Goal: Information Seeking & Learning: Learn about a topic

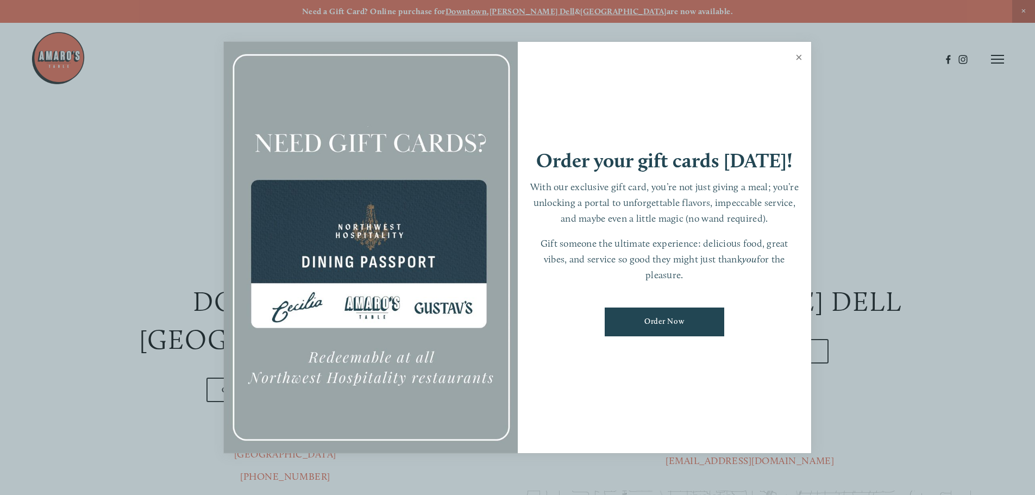
click at [797, 57] on link "Close" at bounding box center [798, 58] width 21 height 30
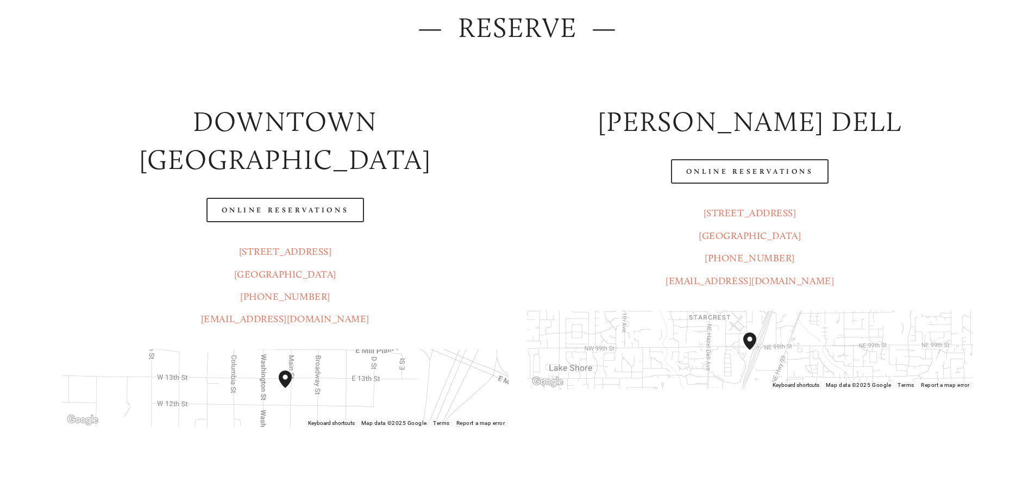
scroll to position [326, 0]
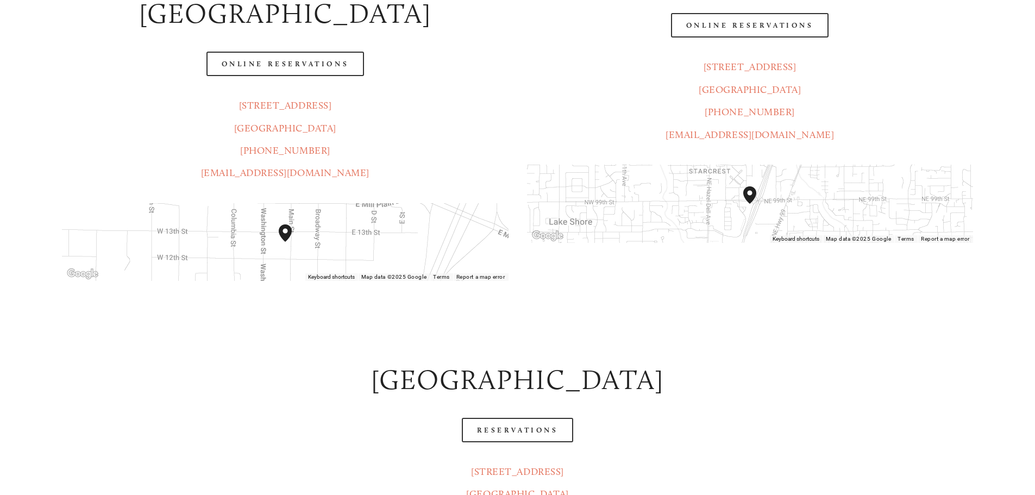
click at [750, 199] on img "Amaro's Table 816 Northeast 98th Circle Vancouver, WA, 98665, United States" at bounding box center [749, 194] width 13 height 17
click at [753, 30] on div at bounding box center [486, 32] width 910 height 56
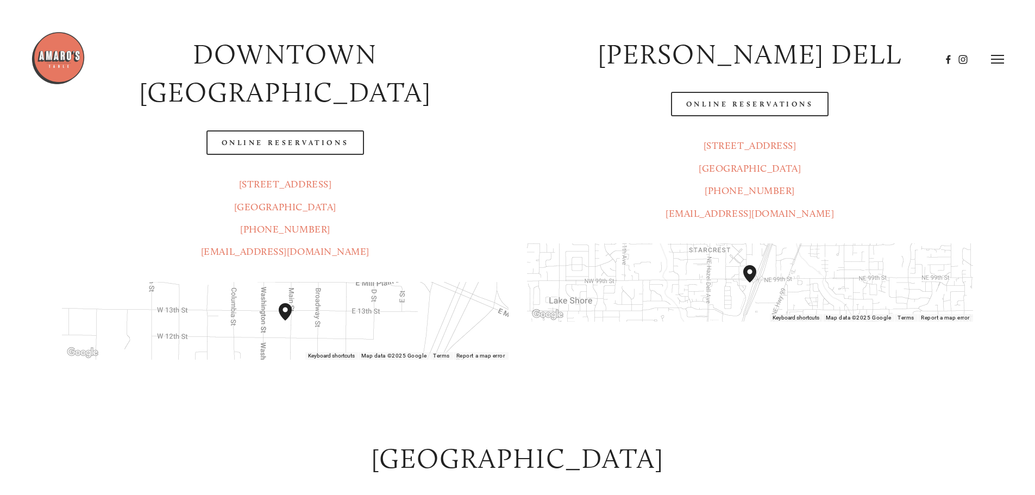
scroll to position [163, 0]
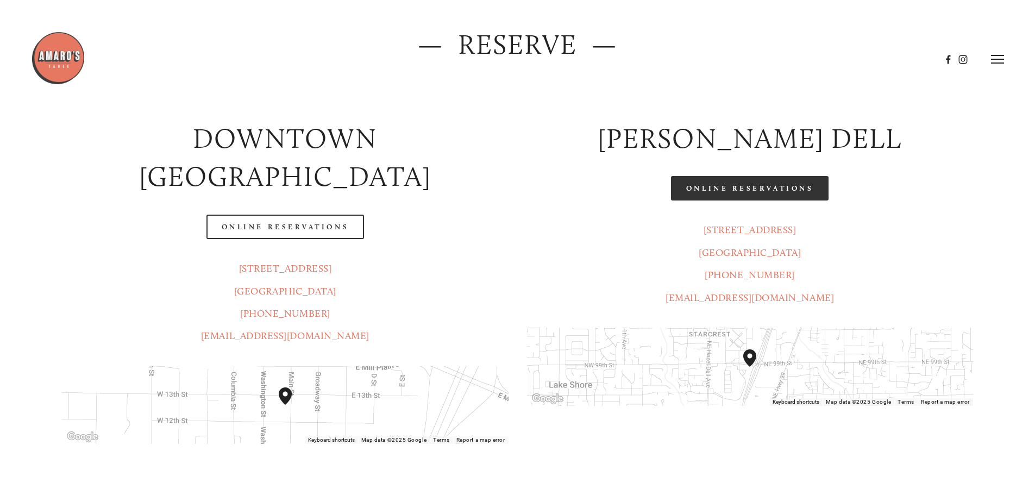
click at [722, 191] on link "Online Reservations" at bounding box center [750, 188] width 158 height 24
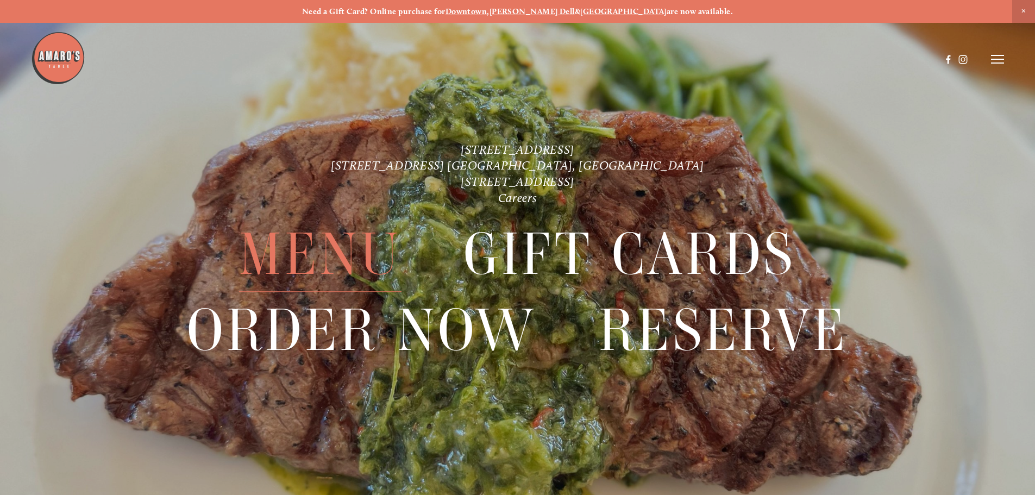
click at [292, 248] on span "Menu" at bounding box center [320, 254] width 162 height 75
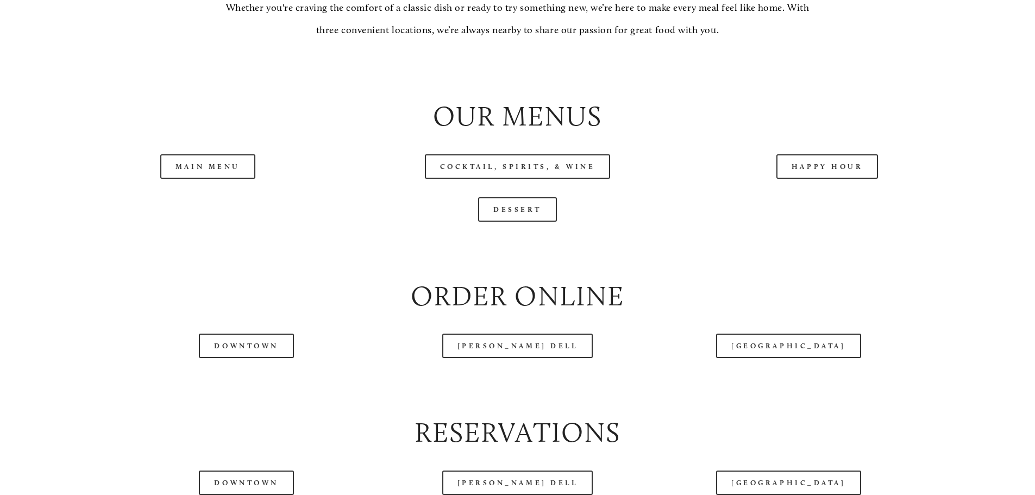
scroll to position [1249, 0]
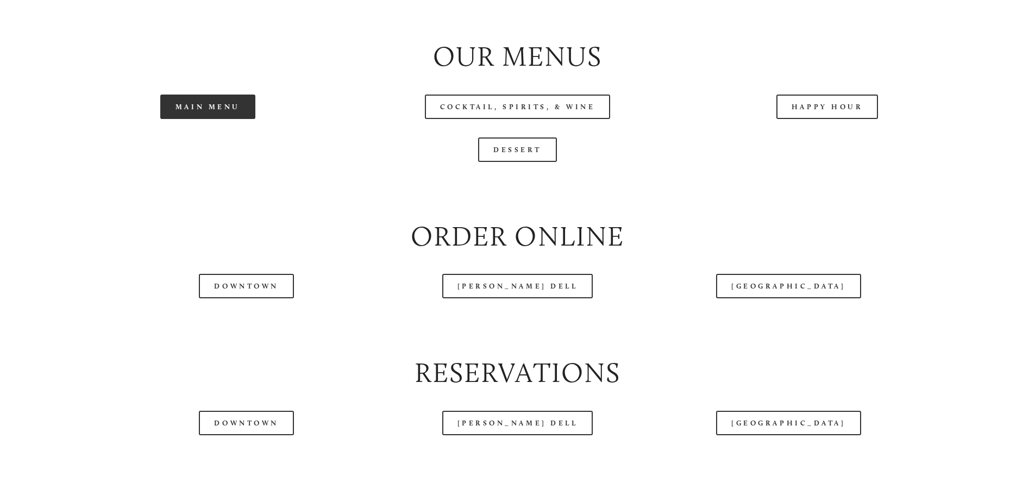
click at [178, 119] on link "Main Menu" at bounding box center [207, 107] width 95 height 24
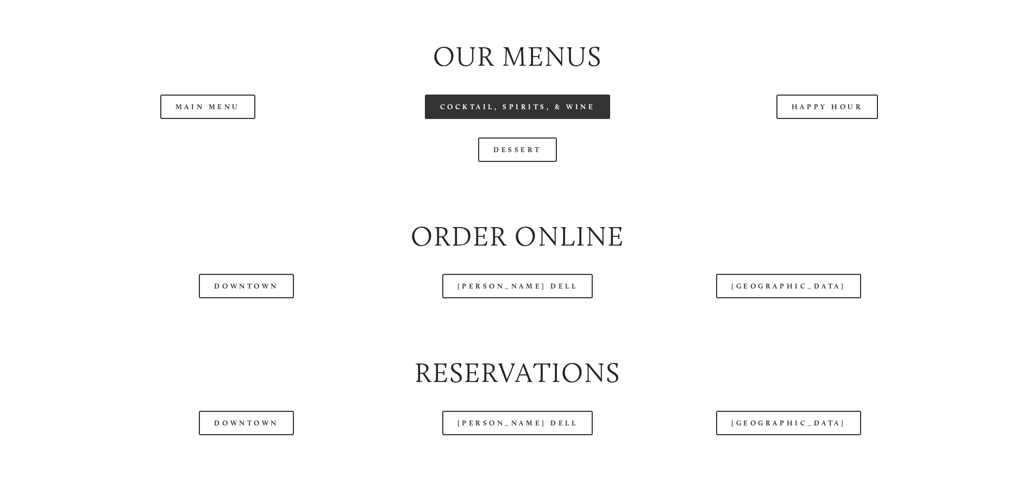
click at [488, 119] on link "Cocktail, Spirits, & Wine" at bounding box center [518, 107] width 186 height 24
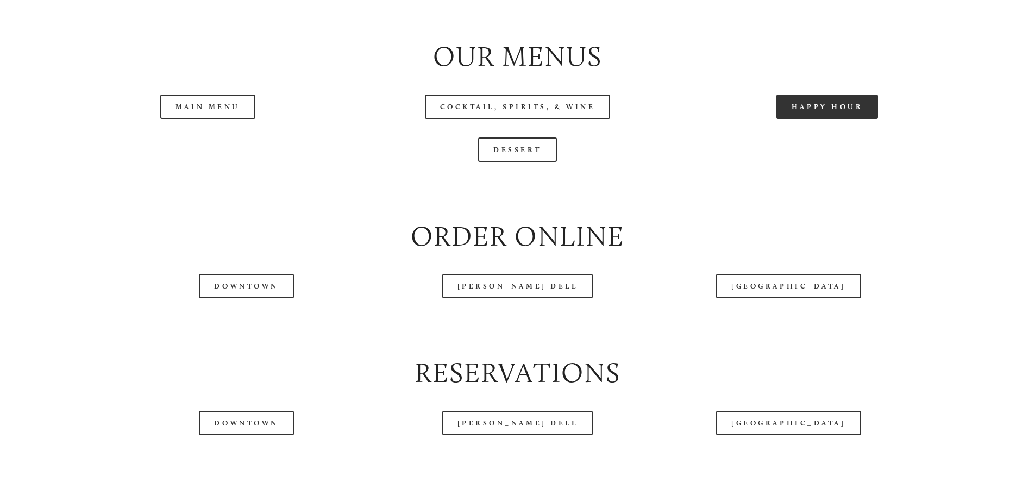
click at [821, 119] on link "Happy Hour" at bounding box center [827, 107] width 102 height 24
